Goal: Find specific page/section: Find specific page/section

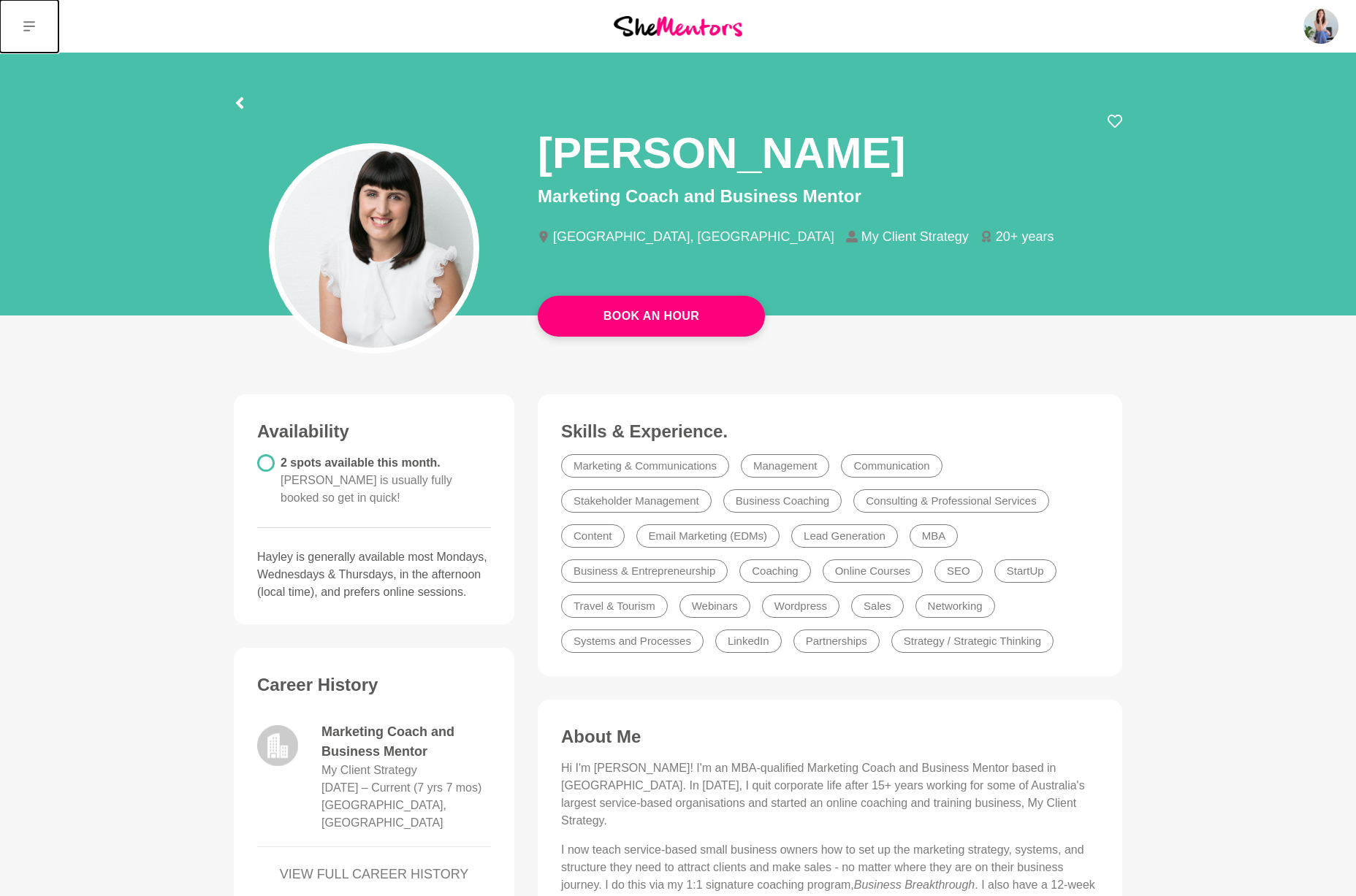
click at [28, 22] on icon at bounding box center [28, 26] width 12 height 10
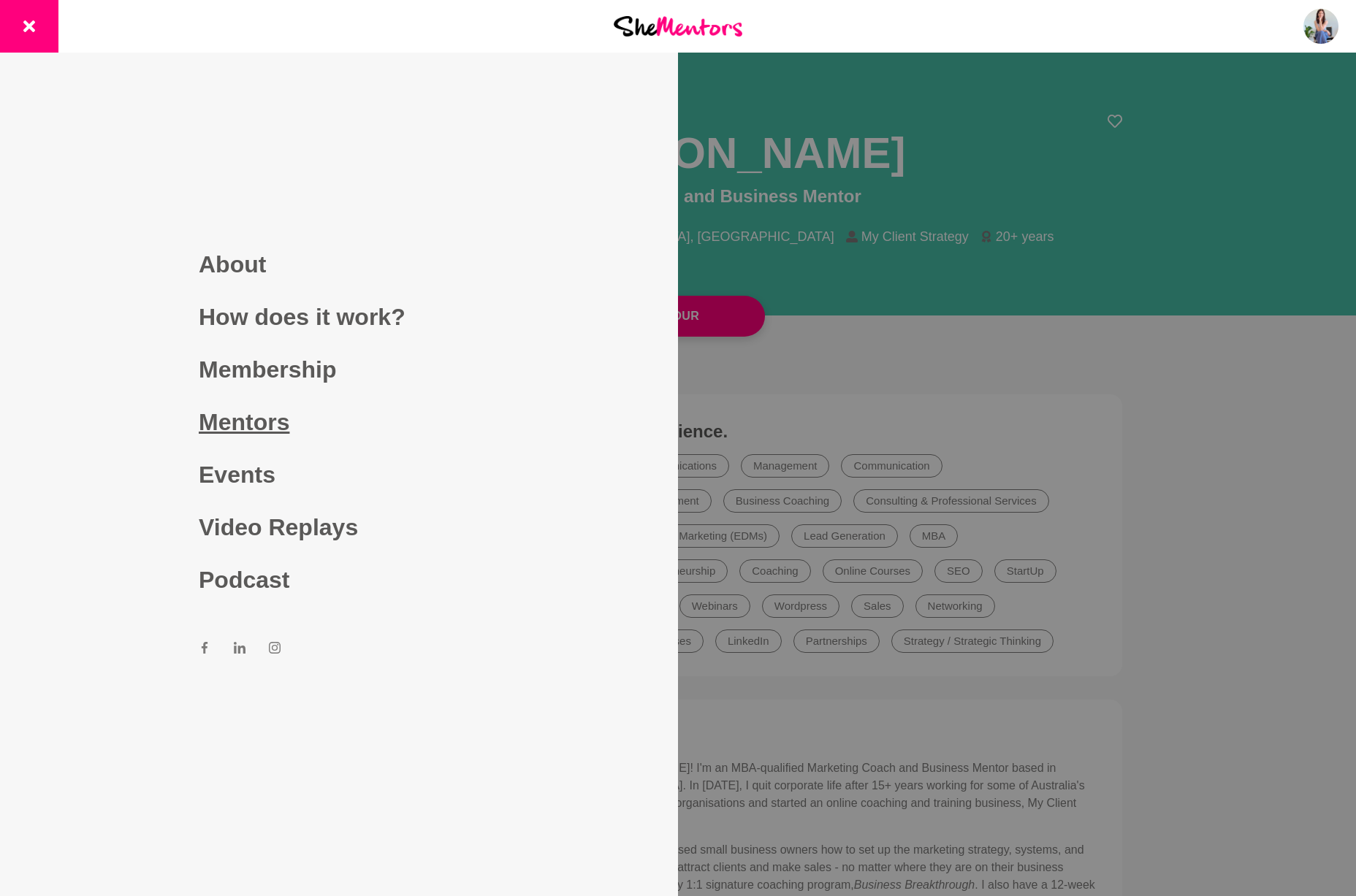
click at [272, 419] on link "Mentors" at bounding box center [338, 422] width 280 height 52
click at [272, 428] on link "Mentors" at bounding box center [338, 422] width 280 height 52
click at [213, 421] on link "Mentors" at bounding box center [338, 422] width 280 height 52
click at [932, 16] on div "Dashboard Profile Saved Items (29) Messages Bookings Reviews Membership Logout …" at bounding box center [1130, 26] width 452 height 52
click at [928, 85] on div at bounding box center [678, 448] width 1356 height 896
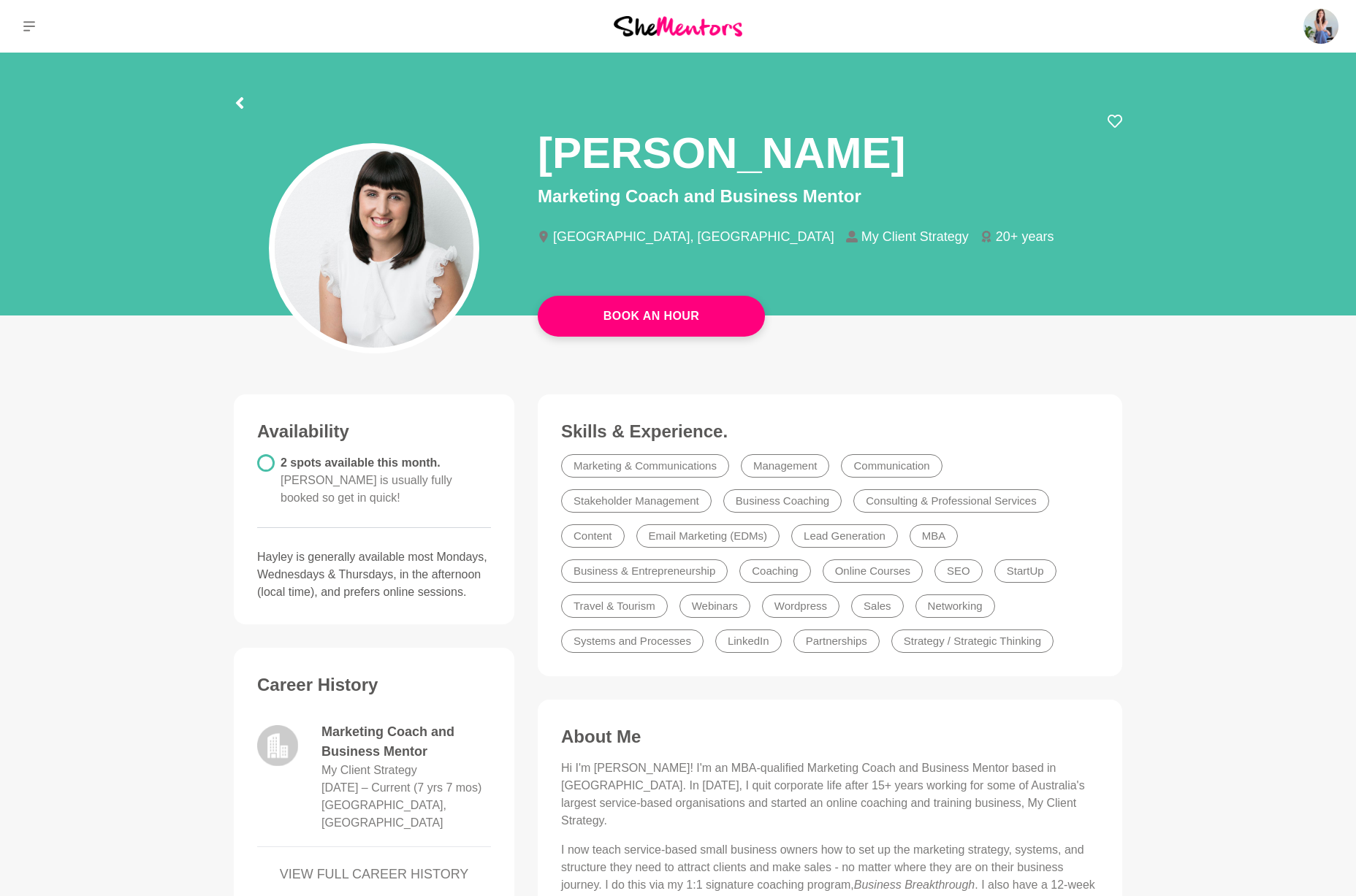
click at [677, 34] on img at bounding box center [678, 25] width 129 height 19
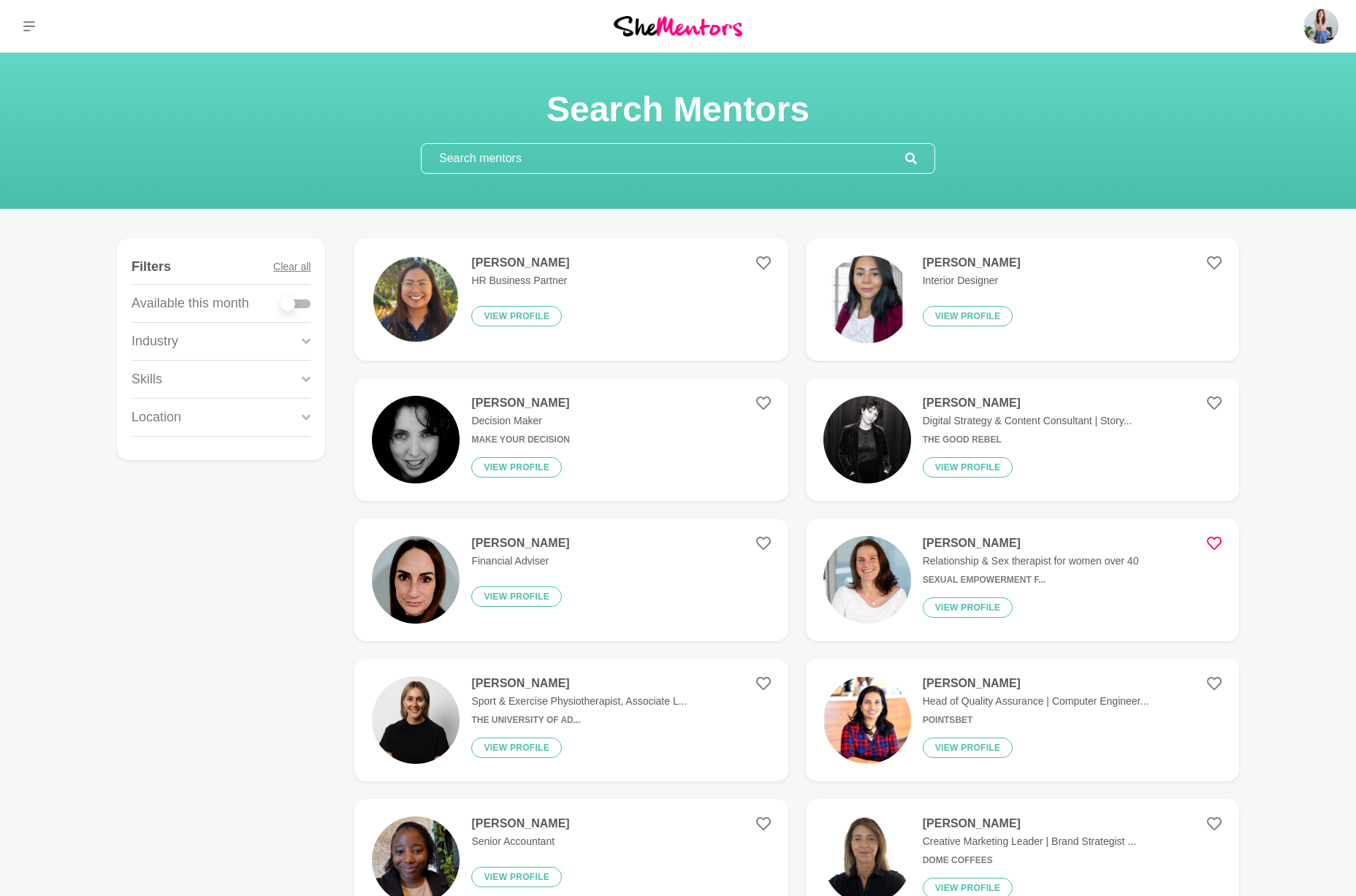
click at [514, 162] on input "text" at bounding box center [663, 159] width 484 height 29
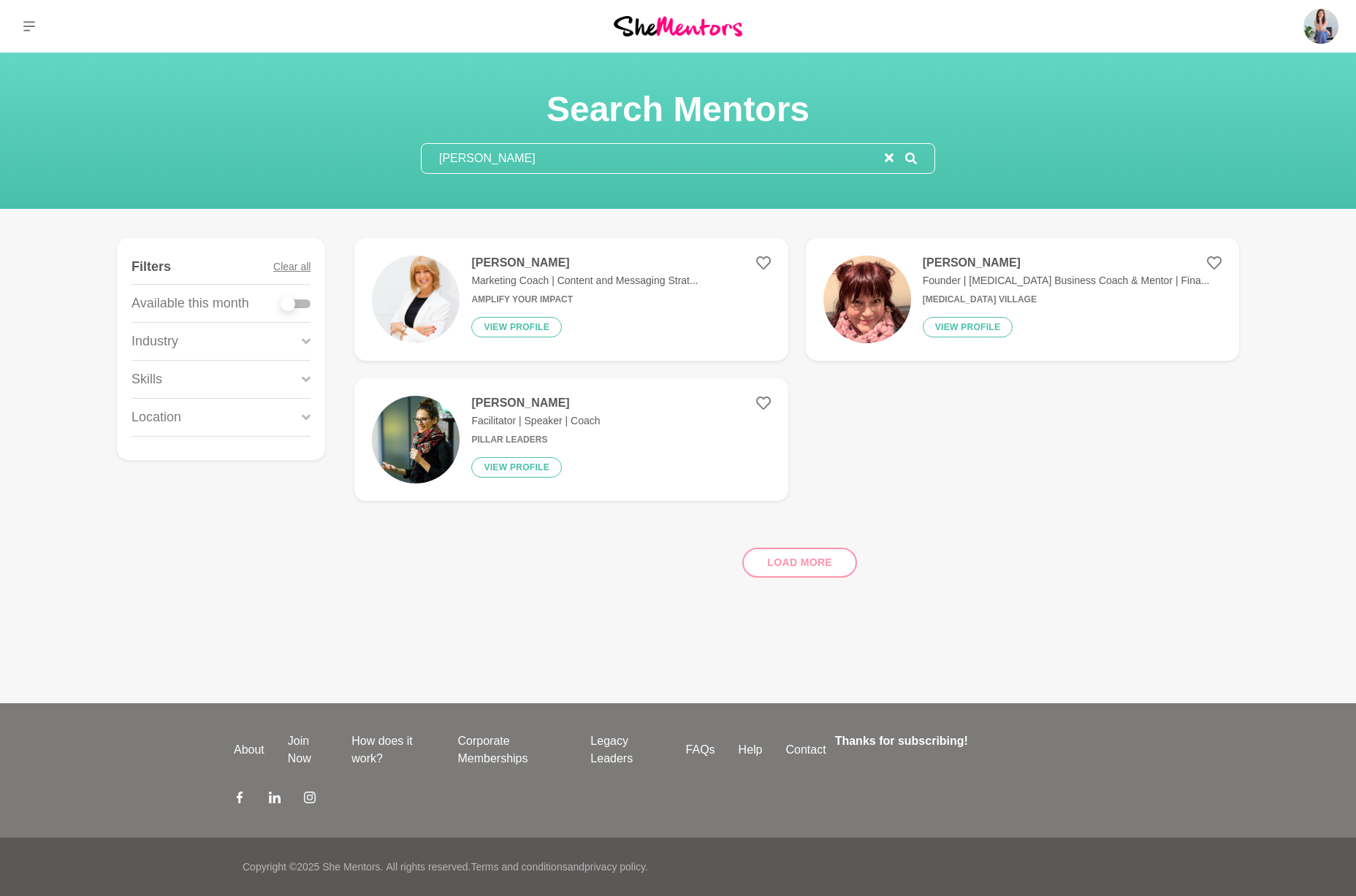
type input "[PERSON_NAME]"
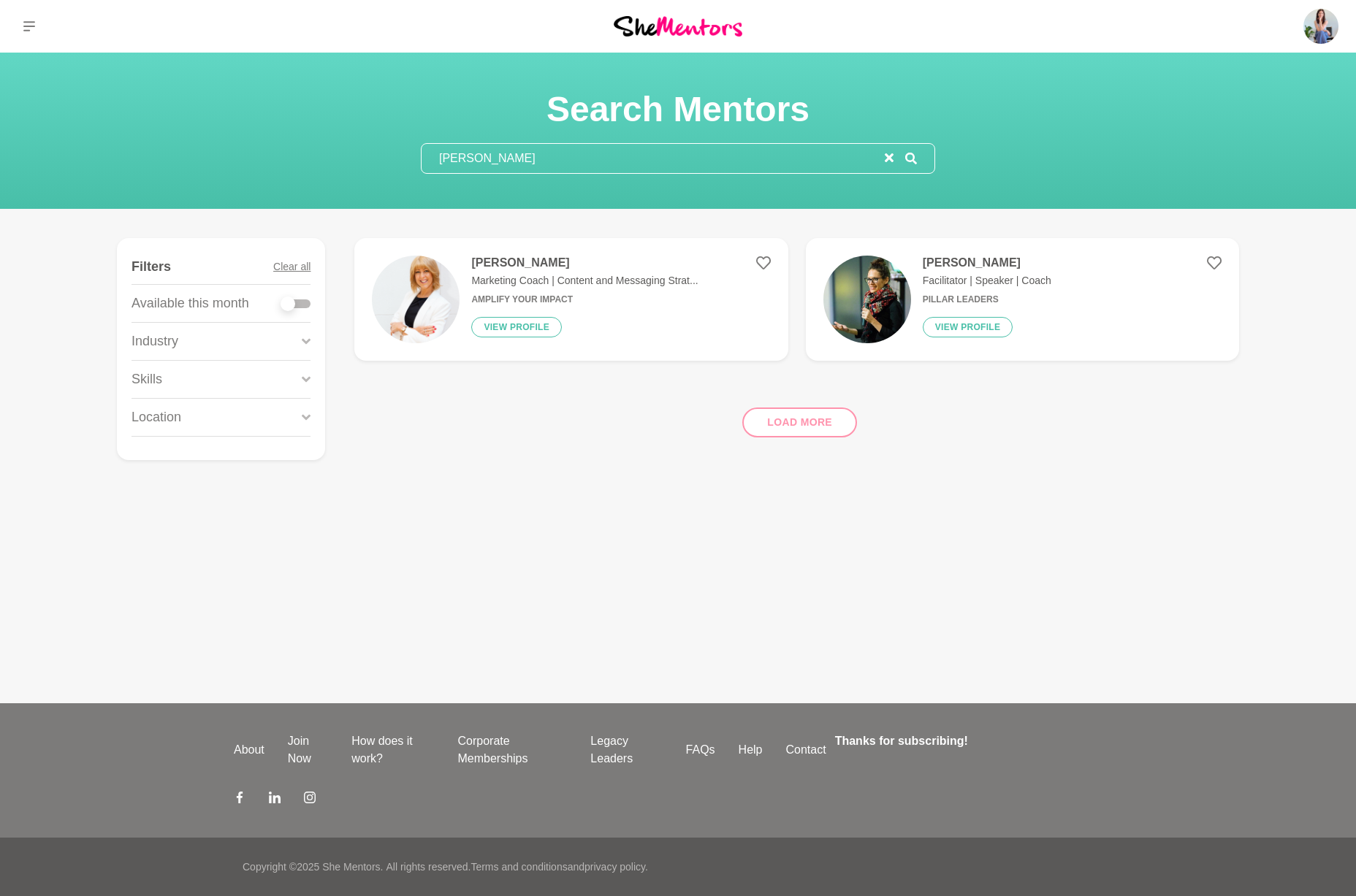
click at [602, 279] on p "Marketing Coach | Content and Messaging Strat..." at bounding box center [584, 280] width 226 height 16
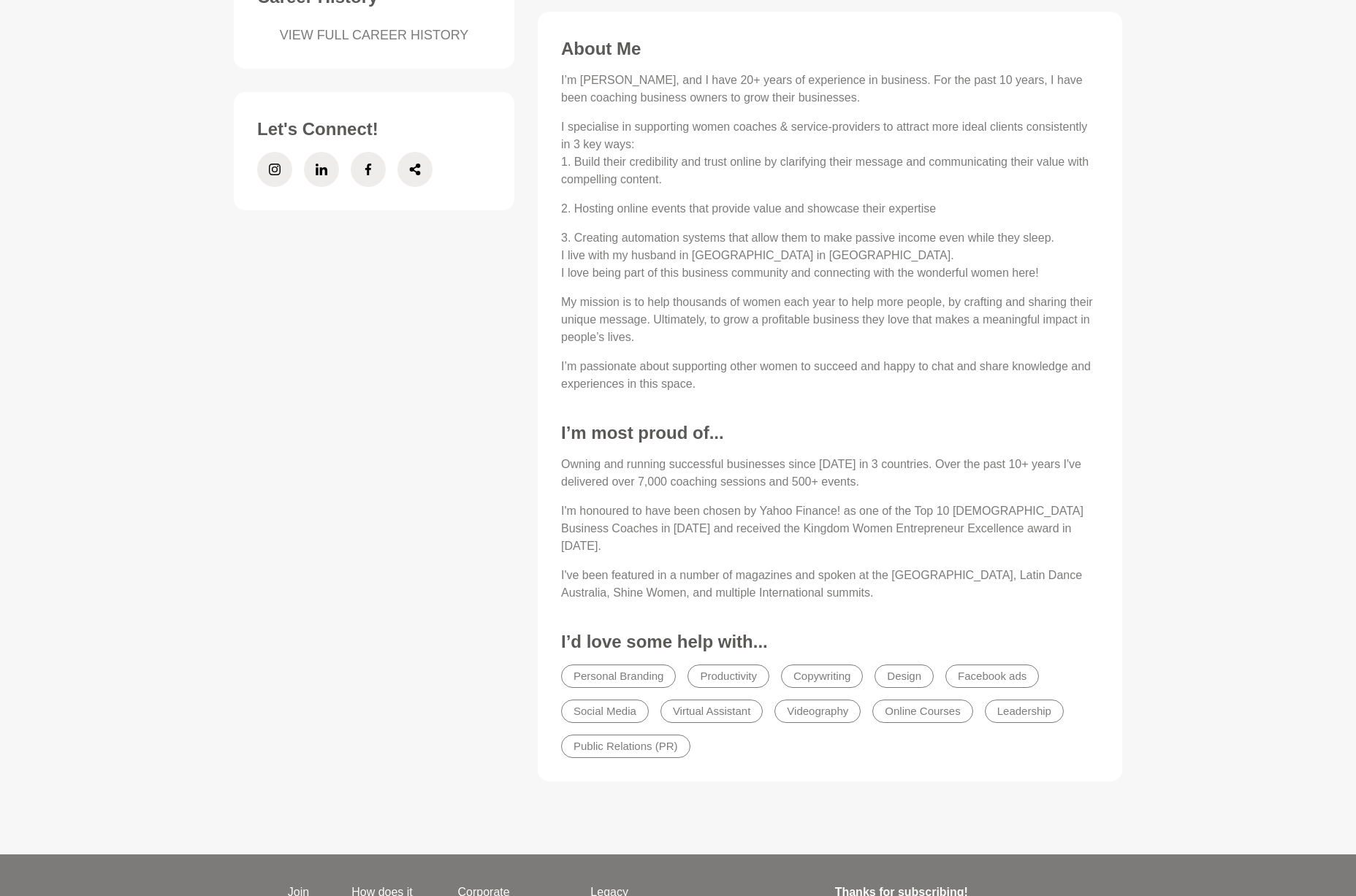
scroll to position [662, 0]
